Goal: Task Accomplishment & Management: Use online tool/utility

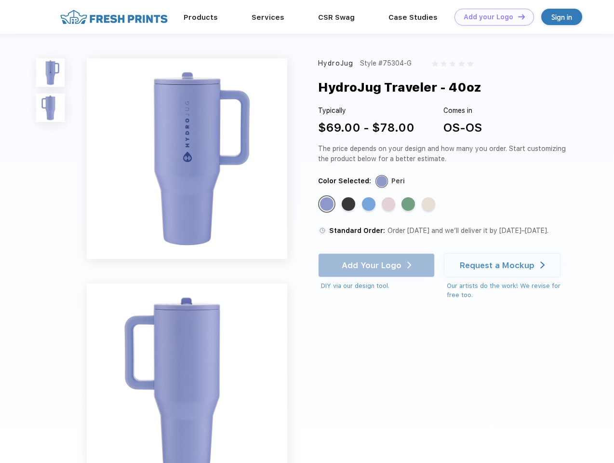
click at [491, 17] on link "Add your Logo Design Tool" at bounding box center [495, 17] width 80 height 17
click at [0, 0] on div "Design Tool" at bounding box center [0, 0] width 0 height 0
click at [518, 16] on link "Add your Logo Design Tool" at bounding box center [495, 17] width 80 height 17
click at [51, 72] on img at bounding box center [50, 72] width 28 height 28
click at [51, 108] on img at bounding box center [50, 108] width 28 height 28
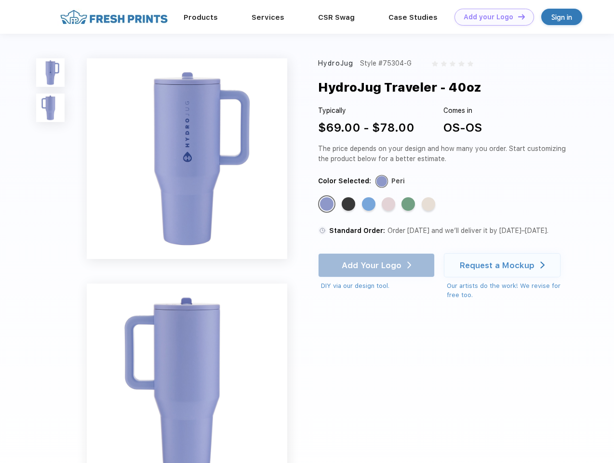
click at [328, 205] on div "Standard Color" at bounding box center [327, 204] width 14 height 14
click at [350, 205] on div "Standard Color" at bounding box center [349, 204] width 14 height 14
click at [370, 205] on div "Standard Color" at bounding box center [369, 204] width 14 height 14
click at [390, 205] on div "Standard Color" at bounding box center [389, 204] width 14 height 14
click at [409, 205] on div "Standard Color" at bounding box center [409, 204] width 14 height 14
